Goal: Find specific page/section

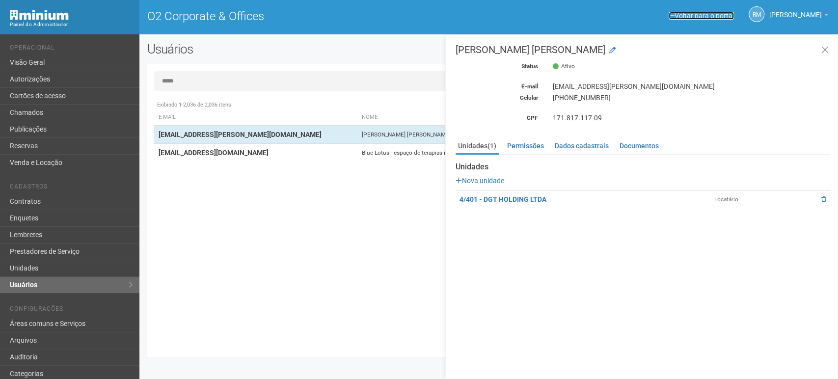
click at [673, 16] on link "Voltar para o portal" at bounding box center [700, 16] width 65 height 8
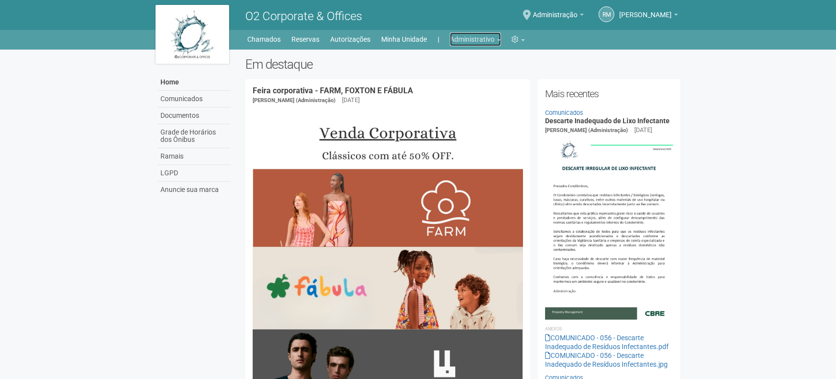
click at [495, 39] on link "Administrativo" at bounding box center [475, 39] width 51 height 14
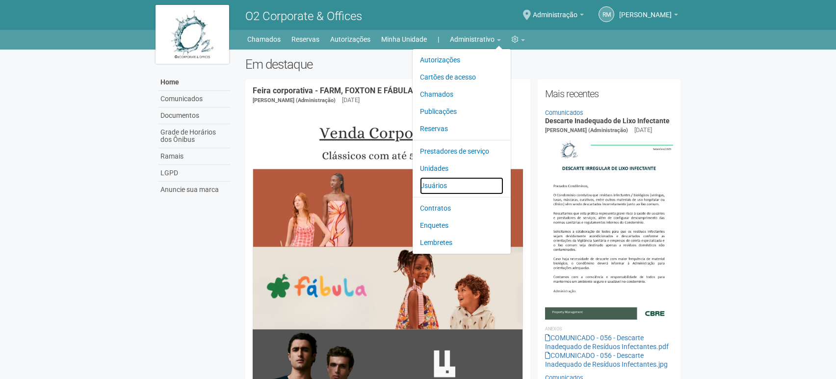
click at [434, 185] on link "Usuários" at bounding box center [461, 185] width 83 height 17
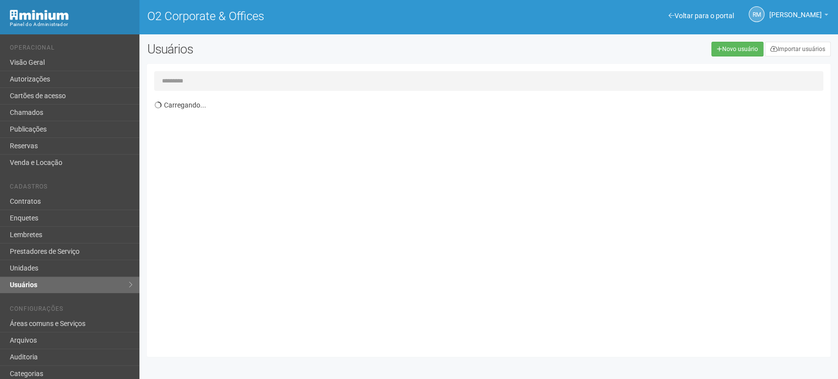
click at [223, 78] on input "text" at bounding box center [488, 81] width 669 height 20
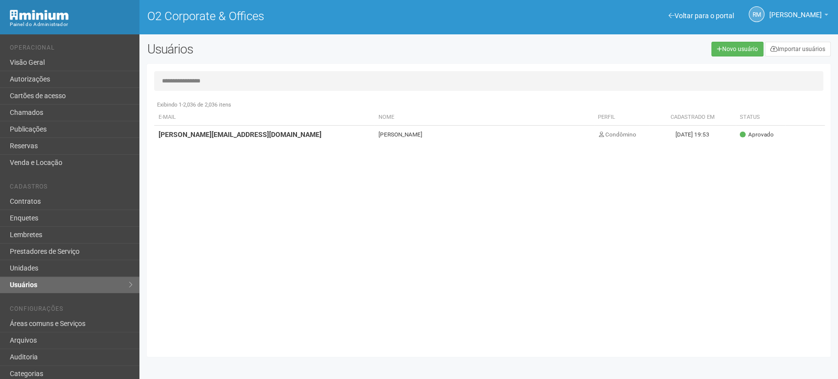
type input "**********"
click at [212, 142] on td "[PERSON_NAME][EMAIL_ADDRESS][DOMAIN_NAME]" at bounding box center [264, 135] width 220 height 18
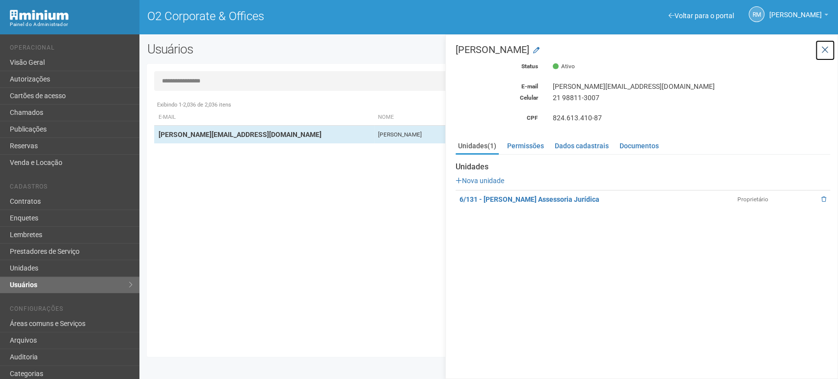
click at [822, 51] on icon at bounding box center [824, 50] width 7 height 10
